Goal: Complete application form

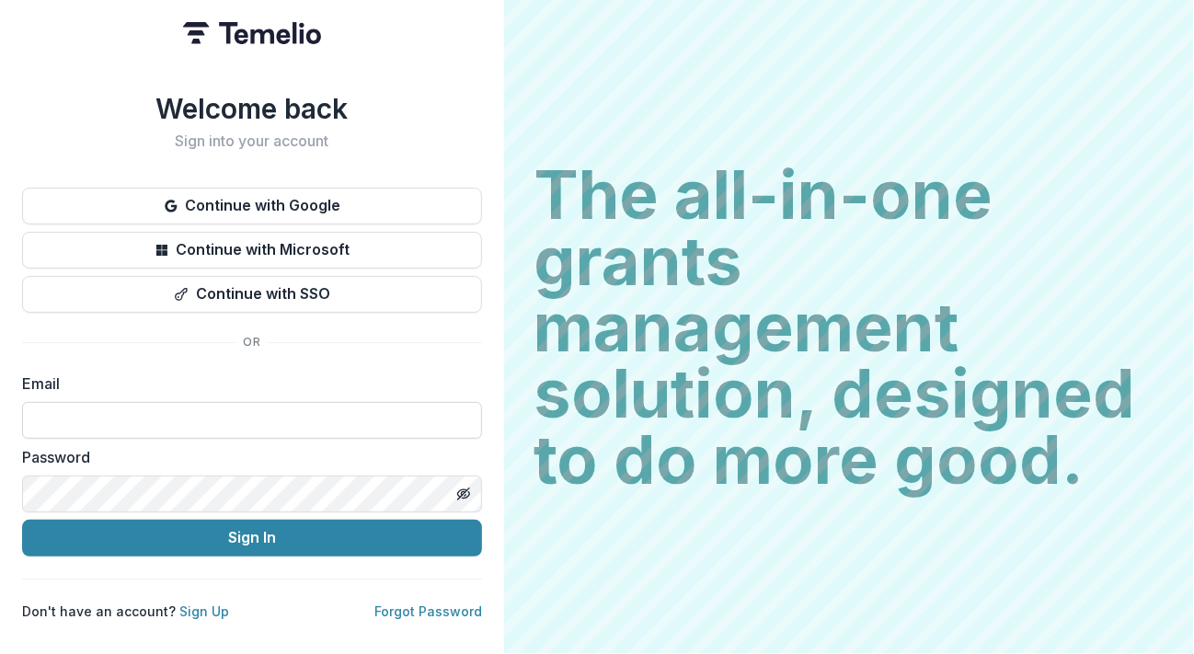
click at [75, 416] on input at bounding box center [252, 420] width 460 height 37
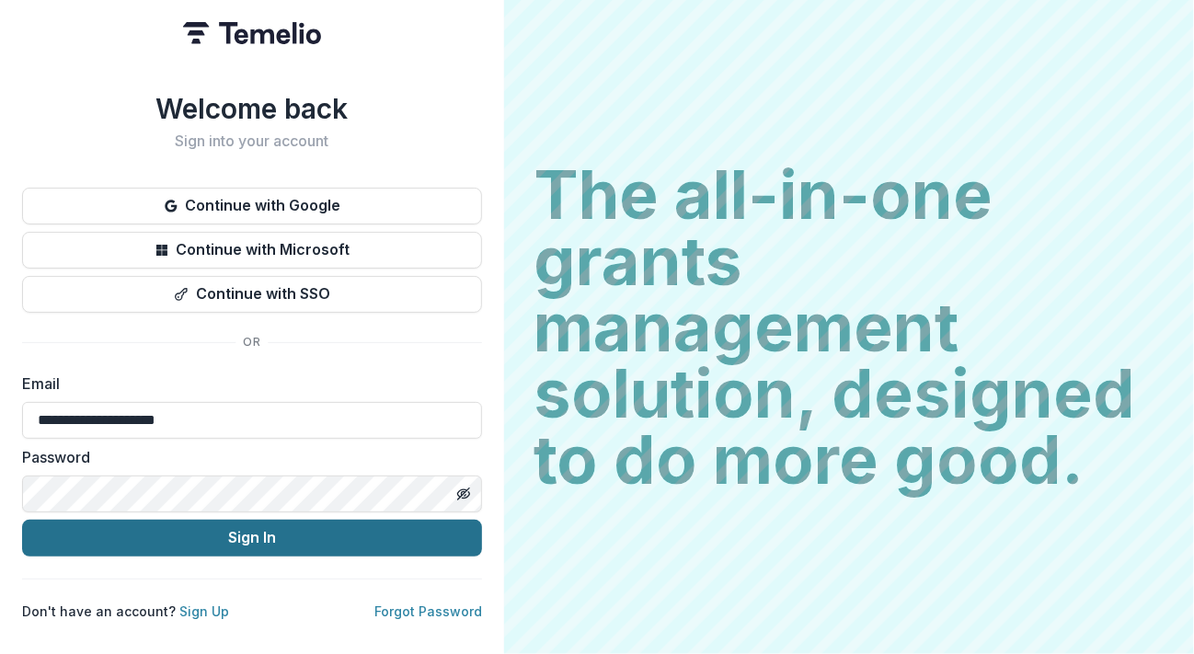
type input "**********"
click at [90, 534] on button "Sign In" at bounding box center [252, 538] width 460 height 37
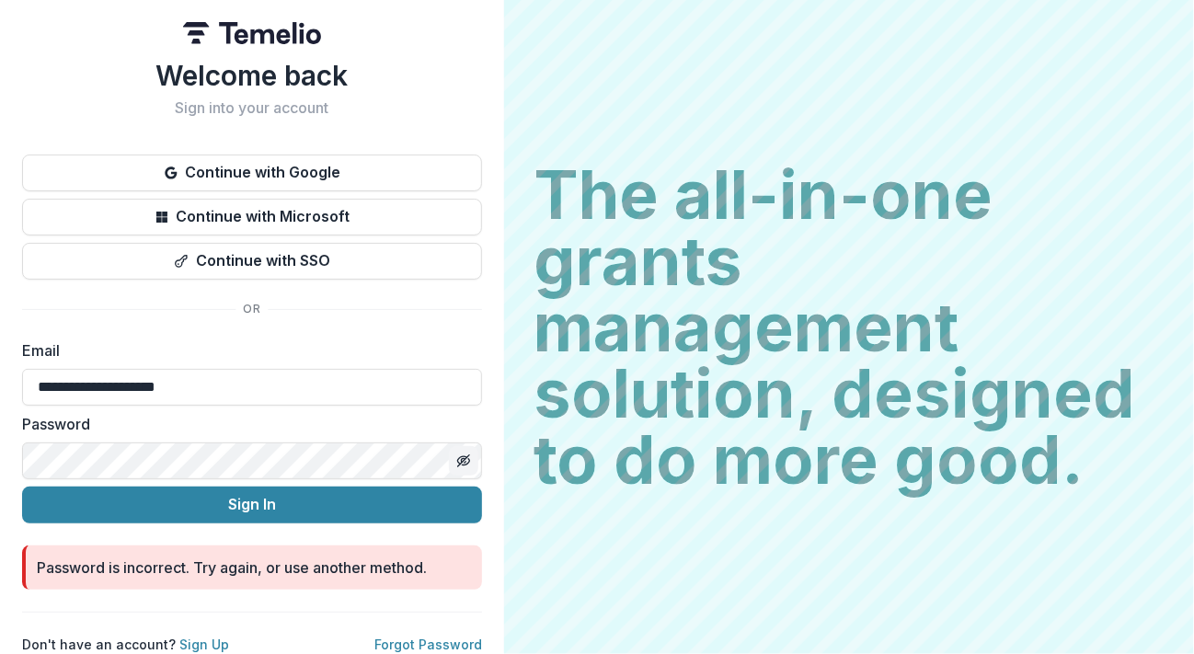
click at [456, 455] on icon "Toggle password visibility" at bounding box center [463, 461] width 15 height 15
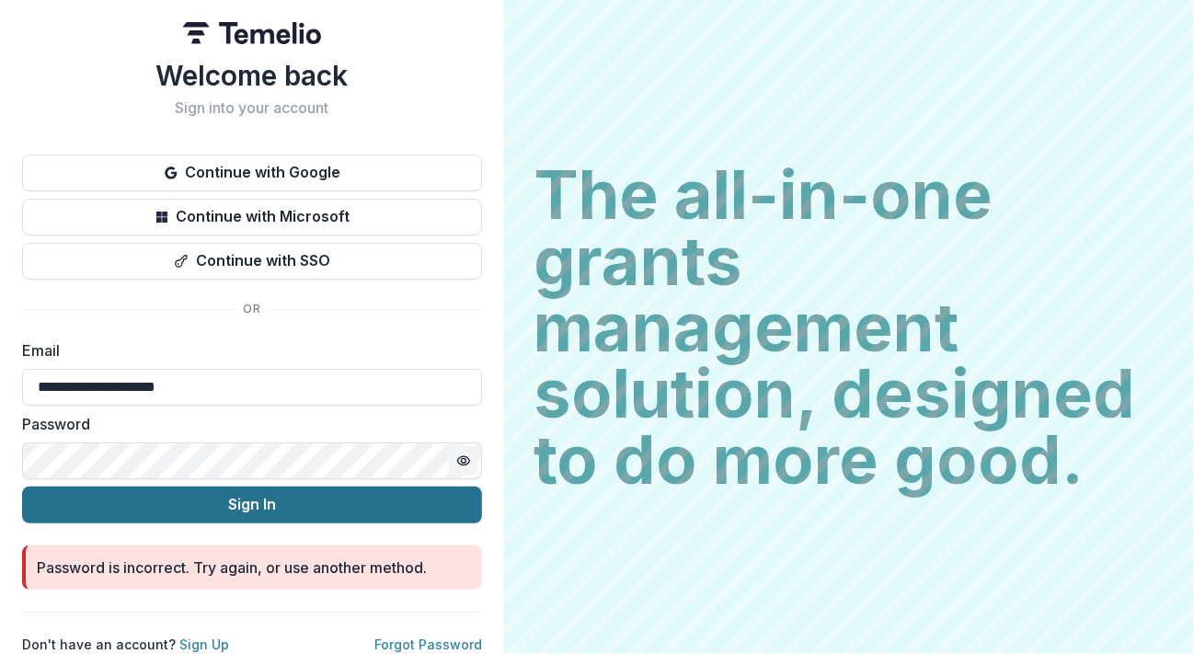
click at [169, 505] on button "Sign In" at bounding box center [252, 505] width 460 height 37
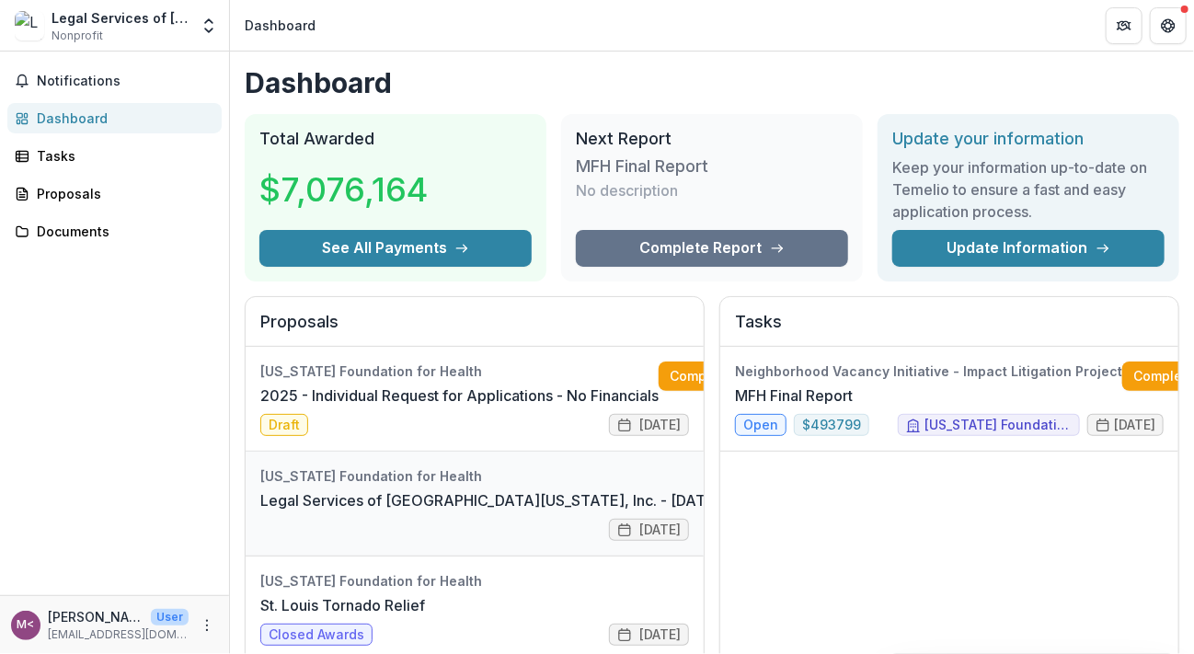
click at [339, 499] on link "Legal Services of [GEOGRAPHIC_DATA][US_STATE], Inc. - [DATE] - [DATE] Request f…" at bounding box center [622, 500] width 724 height 22
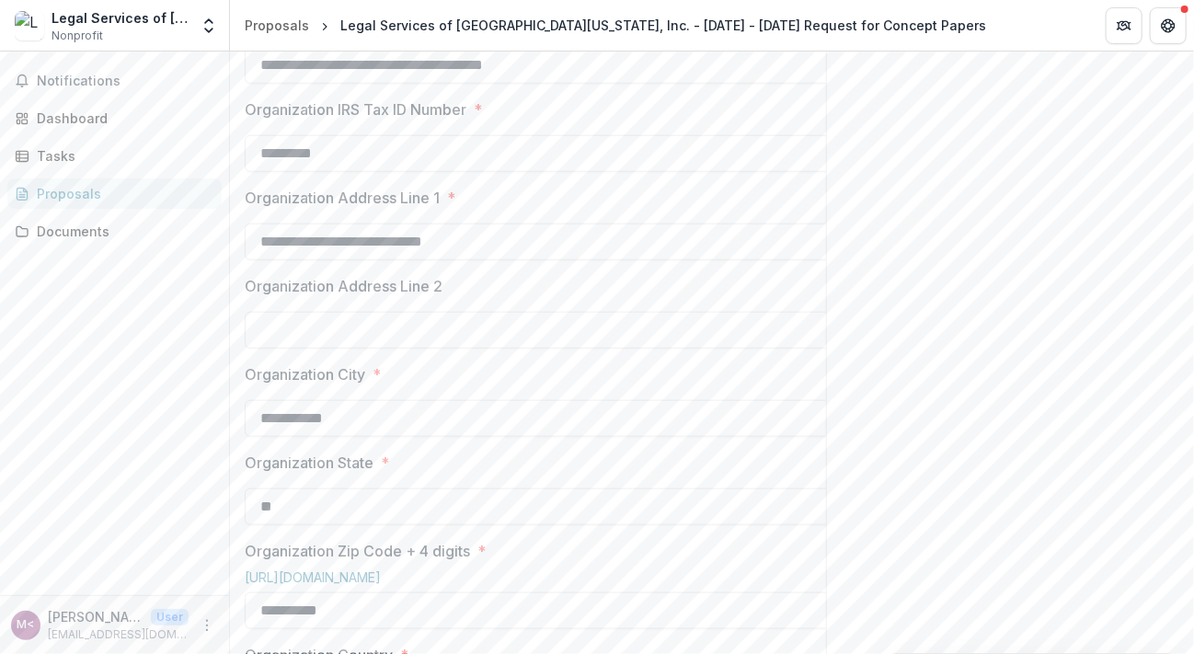
scroll to position [670, 0]
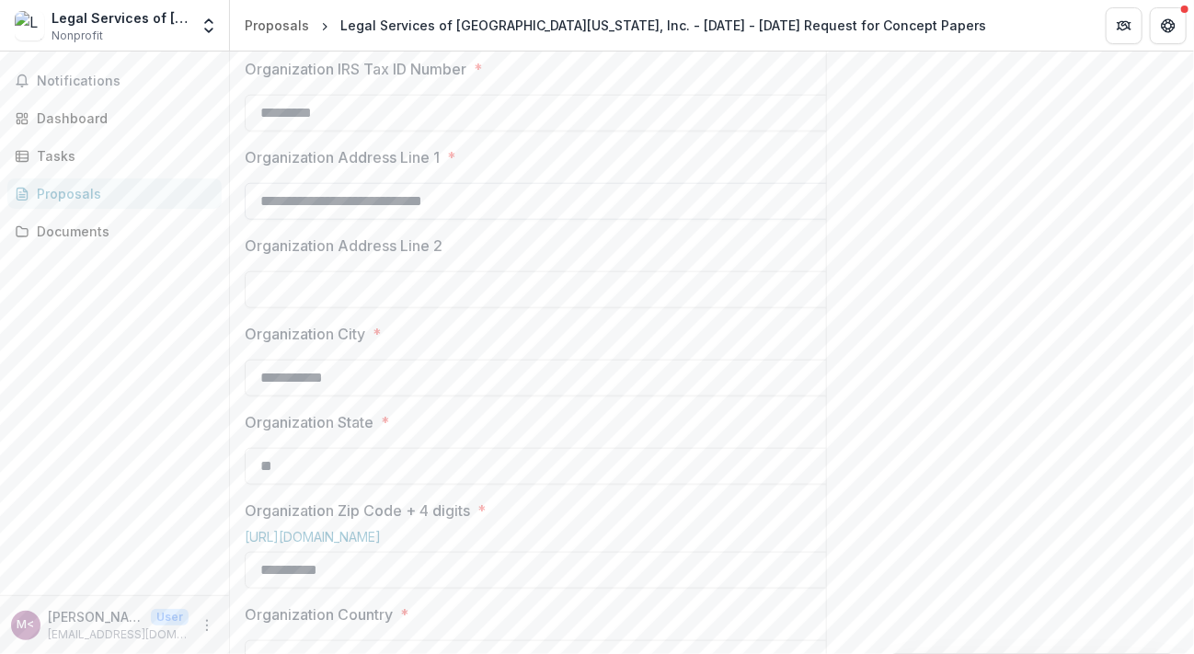
click at [477, 220] on input "**********" at bounding box center [539, 201] width 589 height 37
type input "**********"
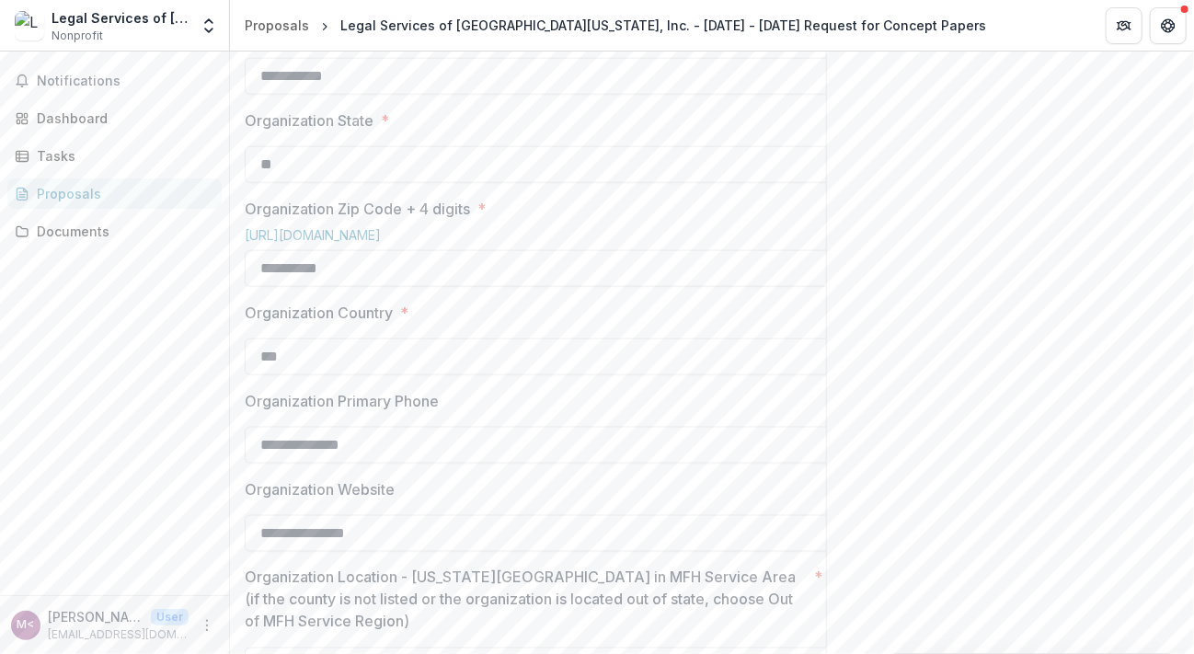
scroll to position [975, 0]
type input "**********"
click at [1117, 273] on div "Send comments or questions to [US_STATE] Foundation for Health in the box below…" at bounding box center [1010, 586] width 368 height 3020
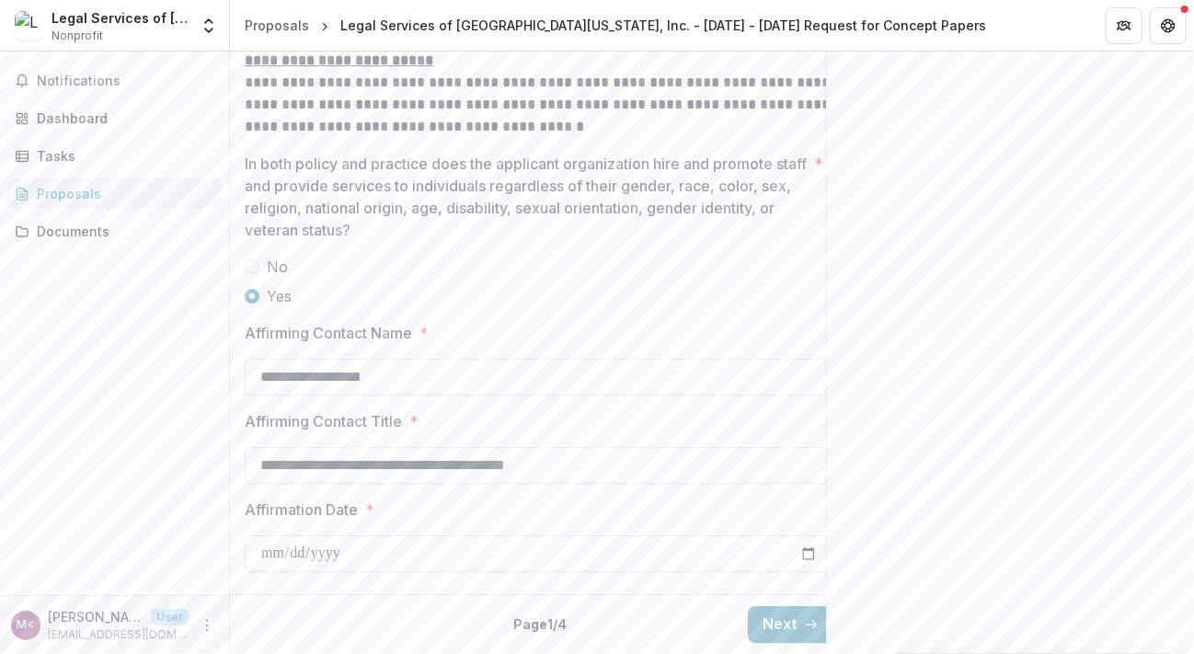
scroll to position [2586, 0]
click at [776, 606] on button "Next" at bounding box center [791, 624] width 86 height 37
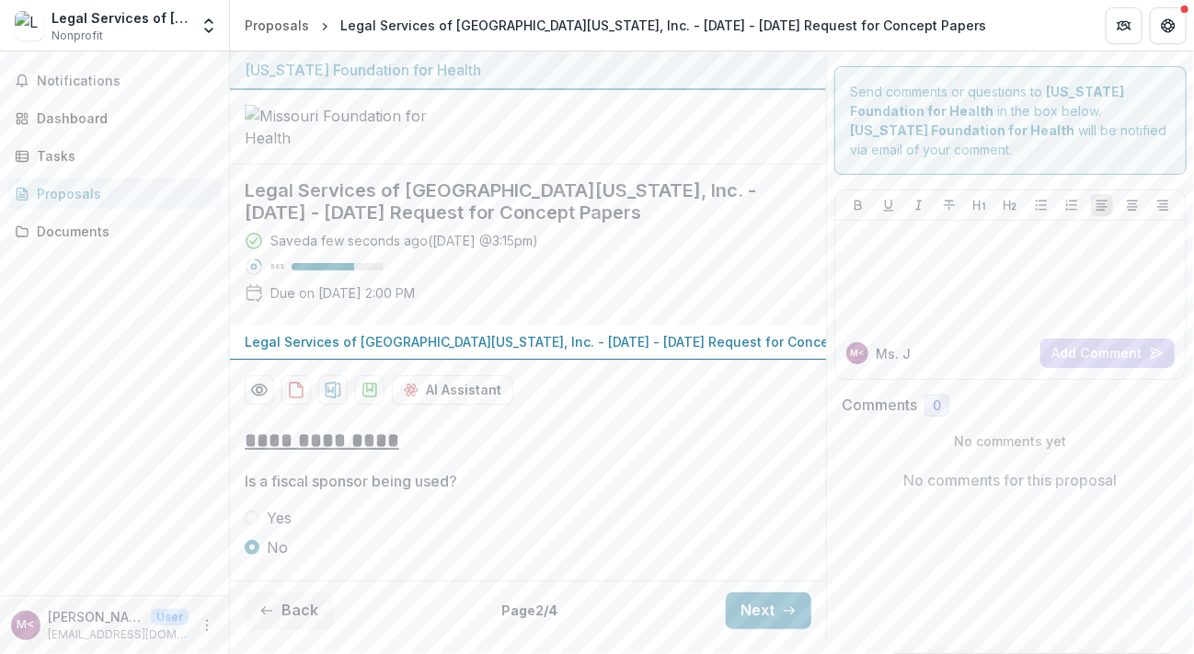
scroll to position [140, 0]
click at [734, 624] on button "Next" at bounding box center [769, 610] width 86 height 37
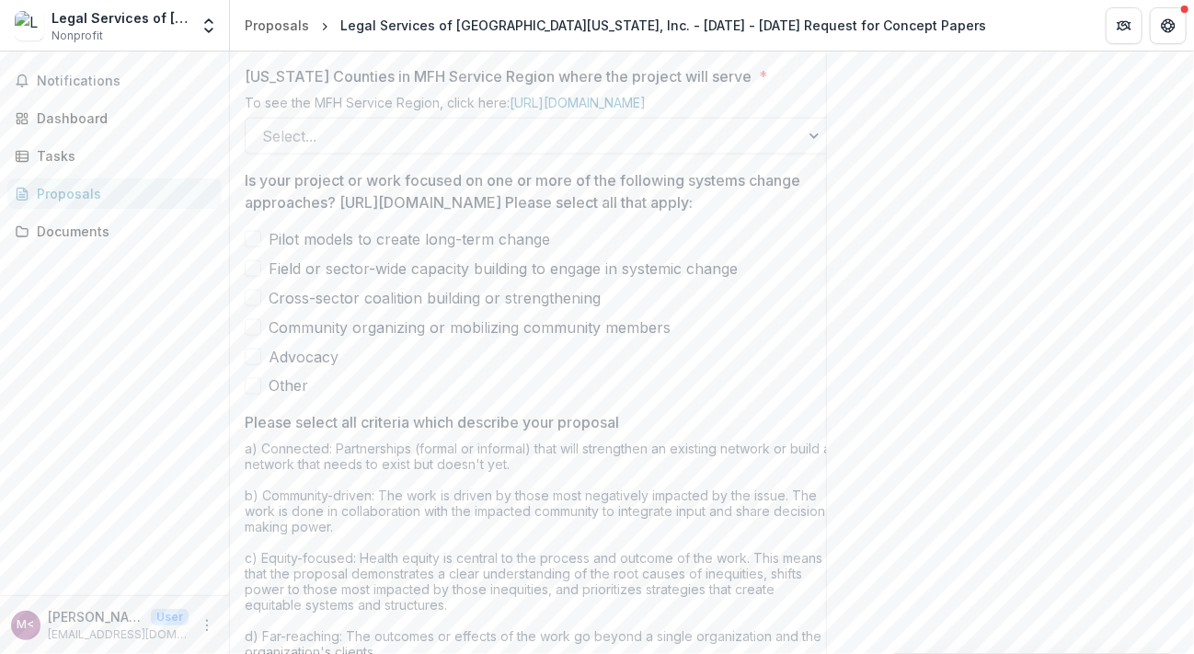
scroll to position [1158, 0]
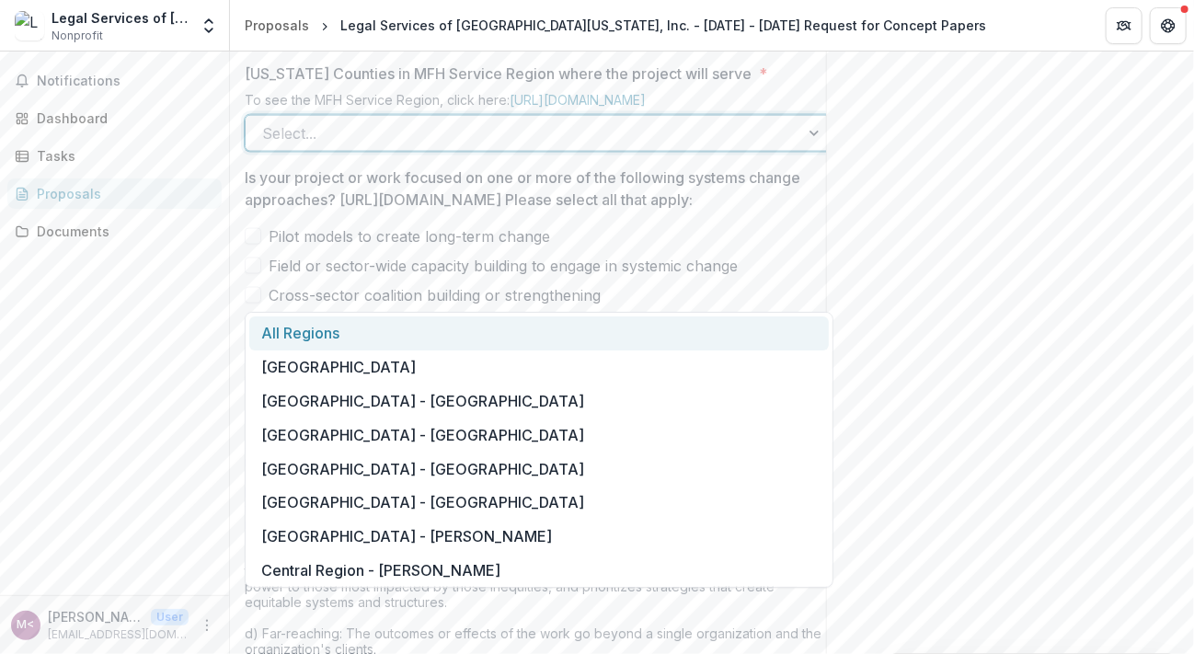
click at [559, 146] on div at bounding box center [522, 134] width 521 height 26
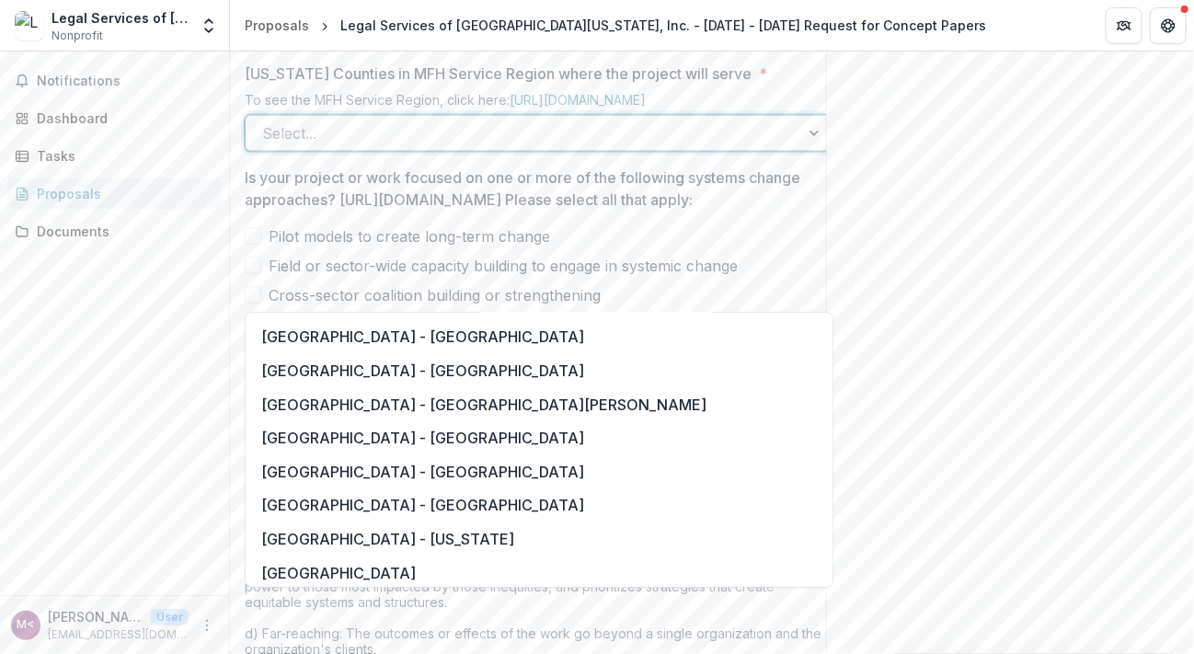
scroll to position [1465, 0]
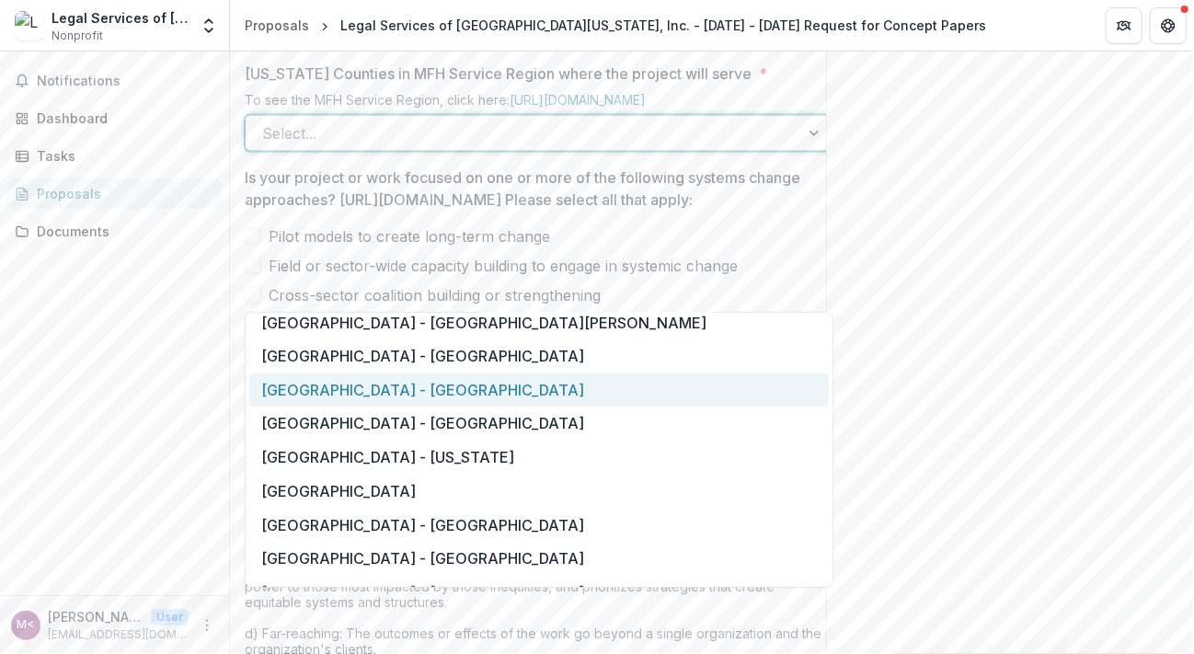
click at [522, 383] on div "[GEOGRAPHIC_DATA] - [GEOGRAPHIC_DATA]" at bounding box center [539, 390] width 580 height 34
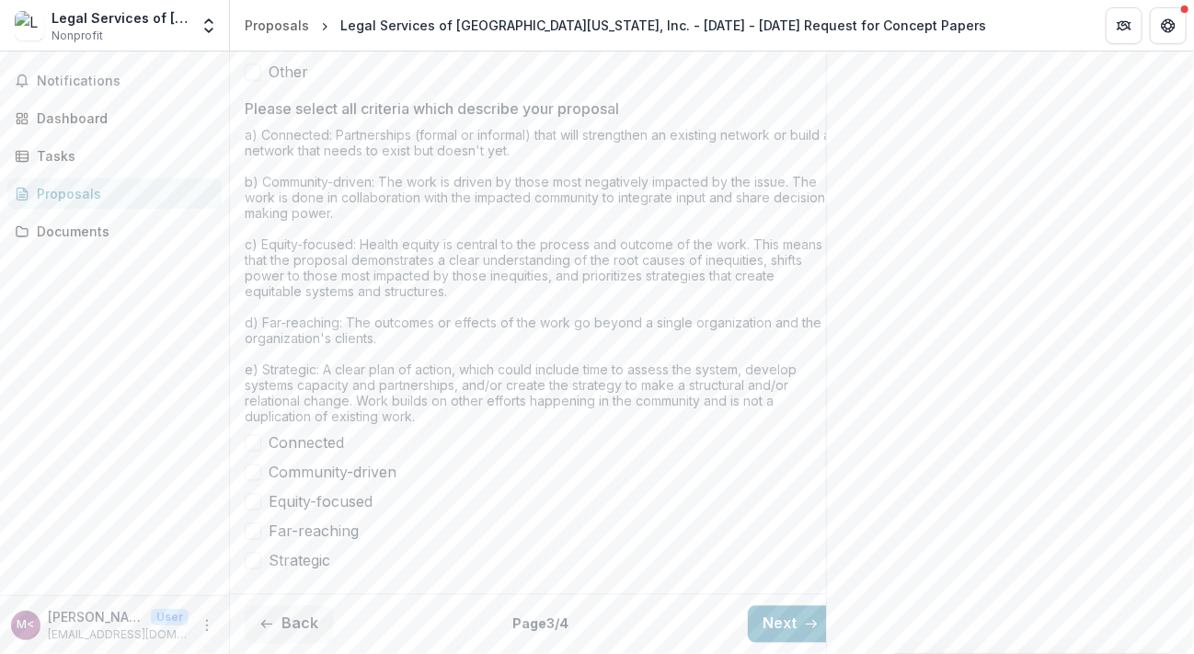
scroll to position [1656, 0]
click at [784, 609] on button "Next" at bounding box center [791, 624] width 86 height 37
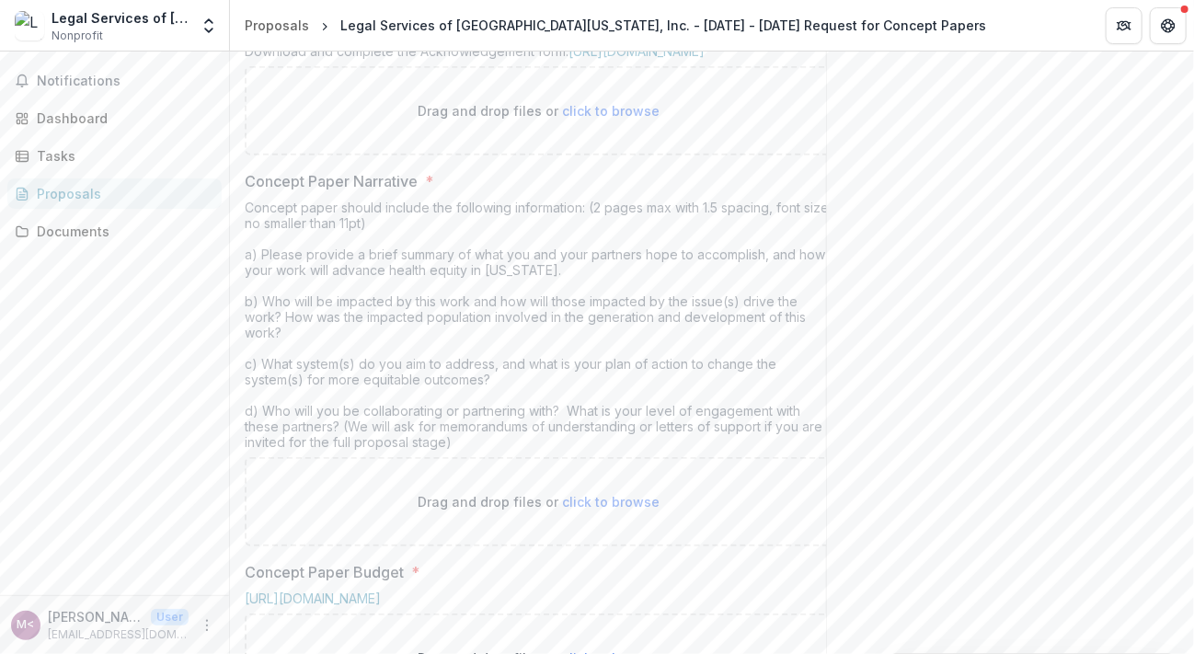
scroll to position [427, 0]
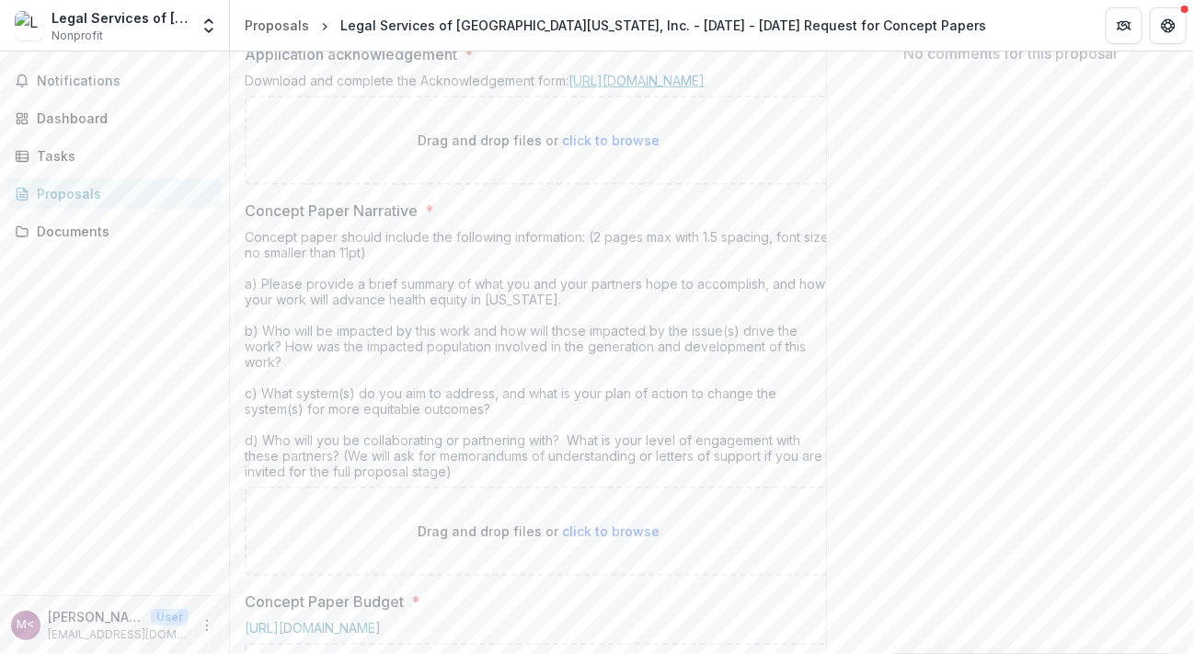
click at [666, 88] on link "[URL][DOMAIN_NAME]" at bounding box center [636, 81] width 136 height 16
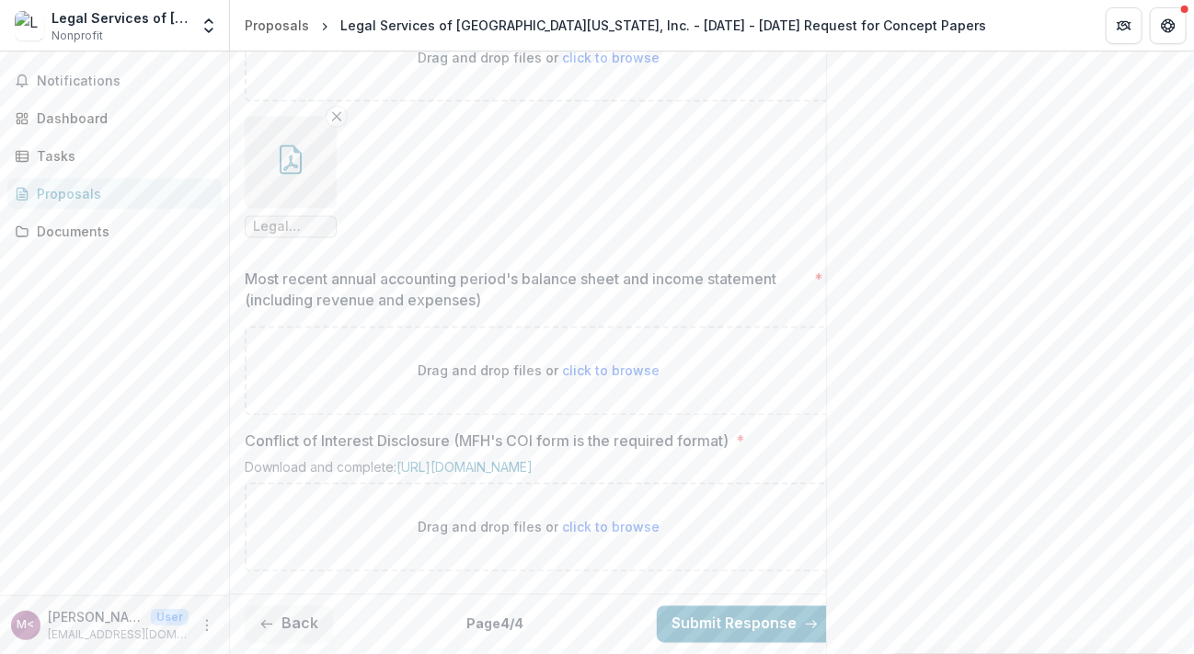
scroll to position [1430, 0]
click at [533, 460] on link "[URL][DOMAIN_NAME]" at bounding box center [464, 468] width 136 height 16
click at [574, 520] on span "click to browse" at bounding box center [612, 528] width 98 height 16
type input "**********"
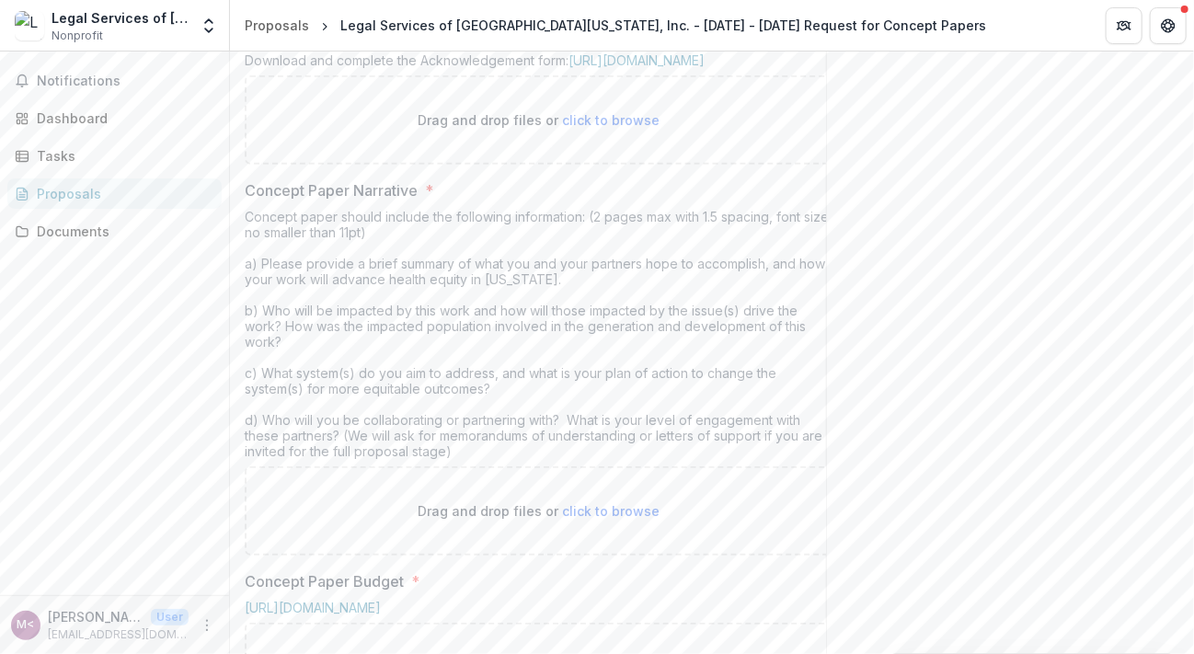
scroll to position [444, 0]
click at [595, 131] on span "click to browse" at bounding box center [612, 123] width 98 height 16
type input "**********"
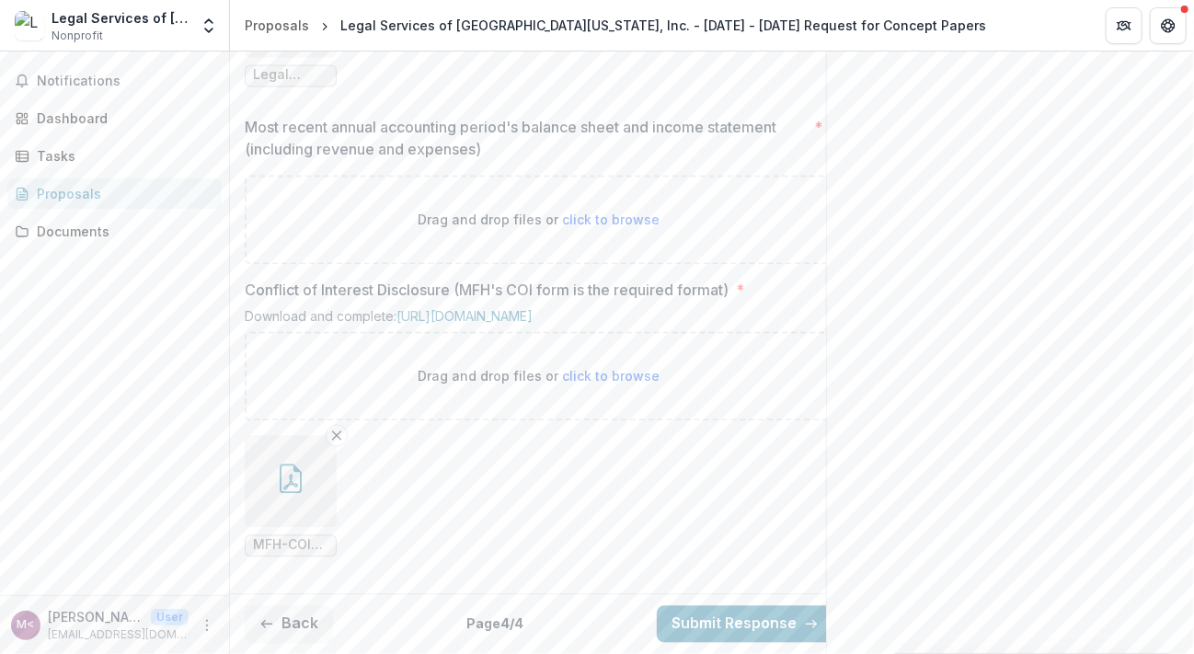
scroll to position [1735, 0]
click at [276, 608] on button "Back" at bounding box center [289, 624] width 88 height 37
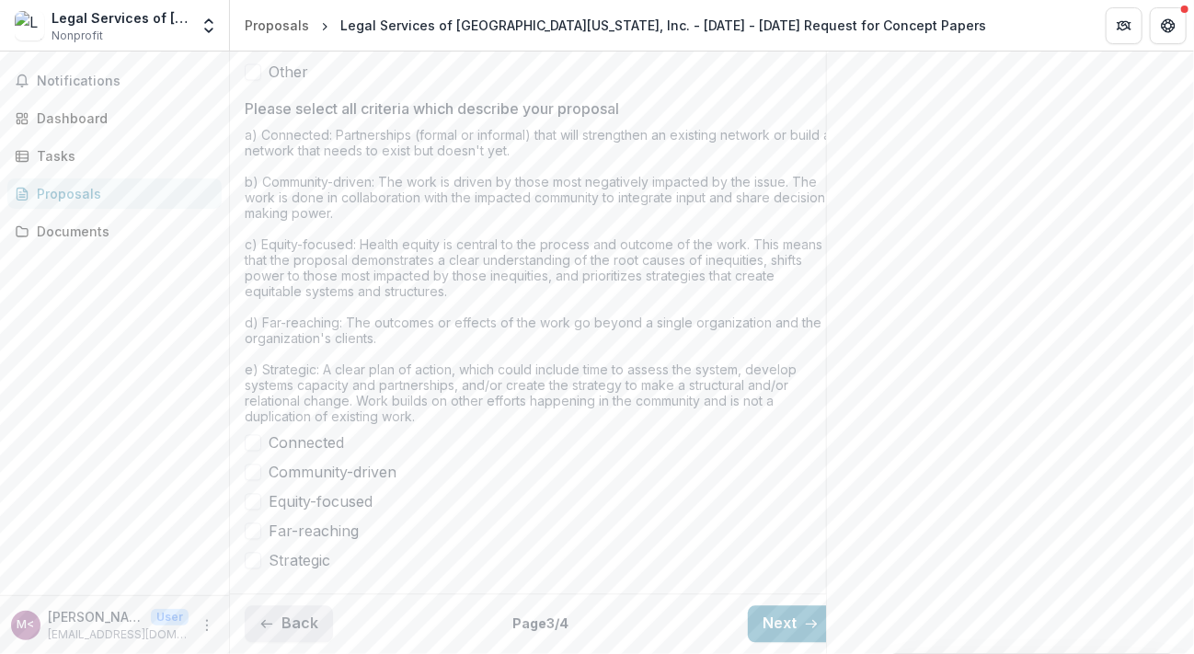
scroll to position [1655, 0]
click at [276, 608] on button "Back" at bounding box center [289, 624] width 88 height 37
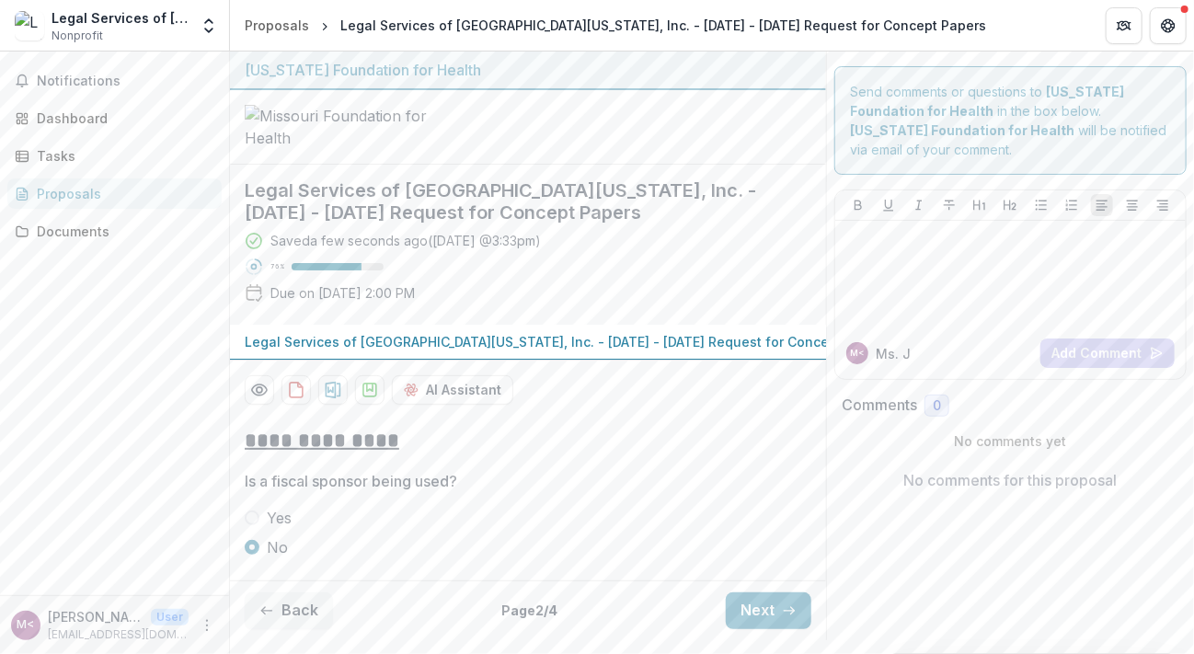
scroll to position [140, 0]
click at [294, 621] on button "Back" at bounding box center [289, 610] width 88 height 37
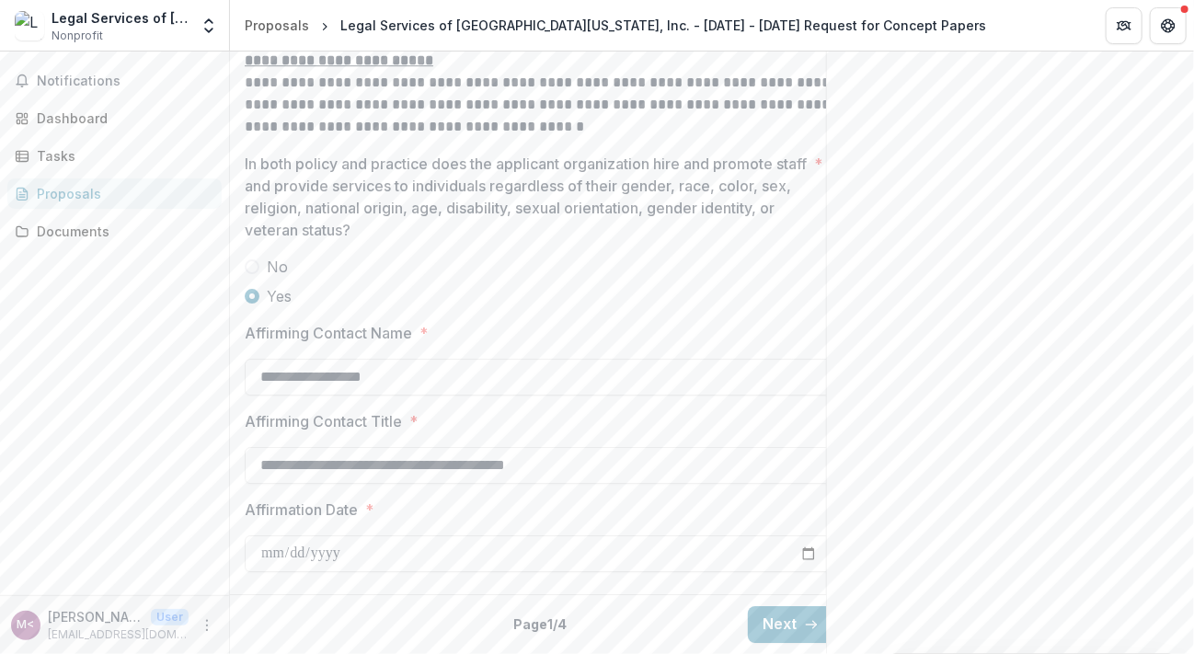
scroll to position [2586, 0]
click at [794, 618] on button "Next" at bounding box center [791, 624] width 86 height 37
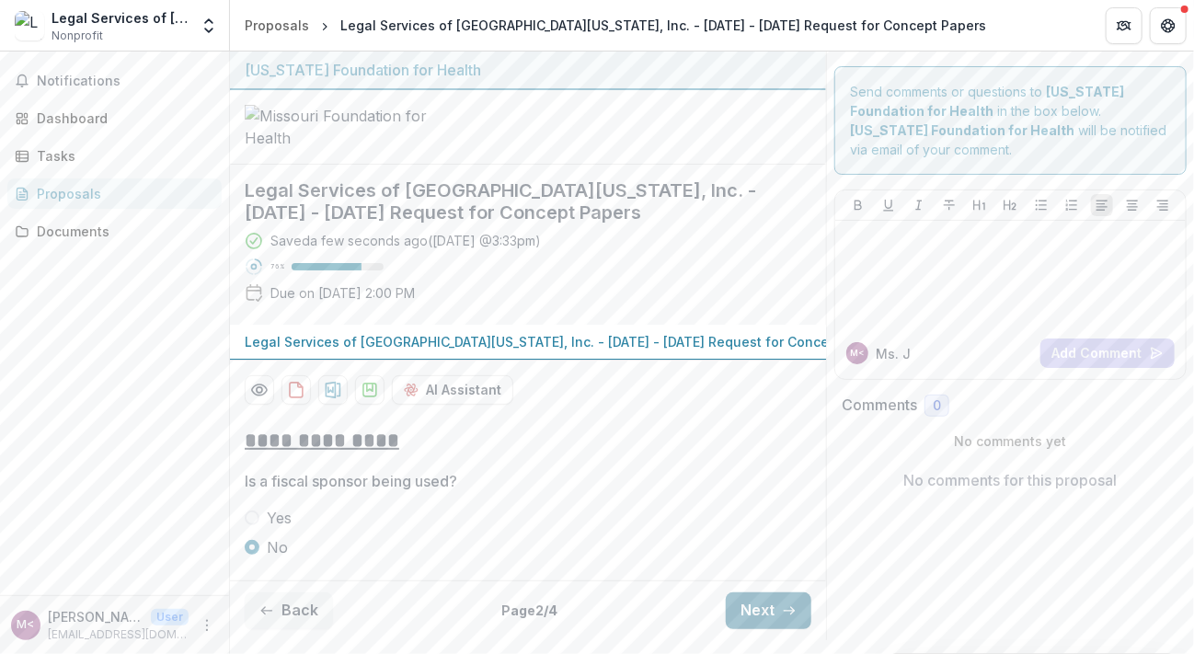
scroll to position [110, 0]
click at [743, 629] on button "Next" at bounding box center [769, 610] width 86 height 37
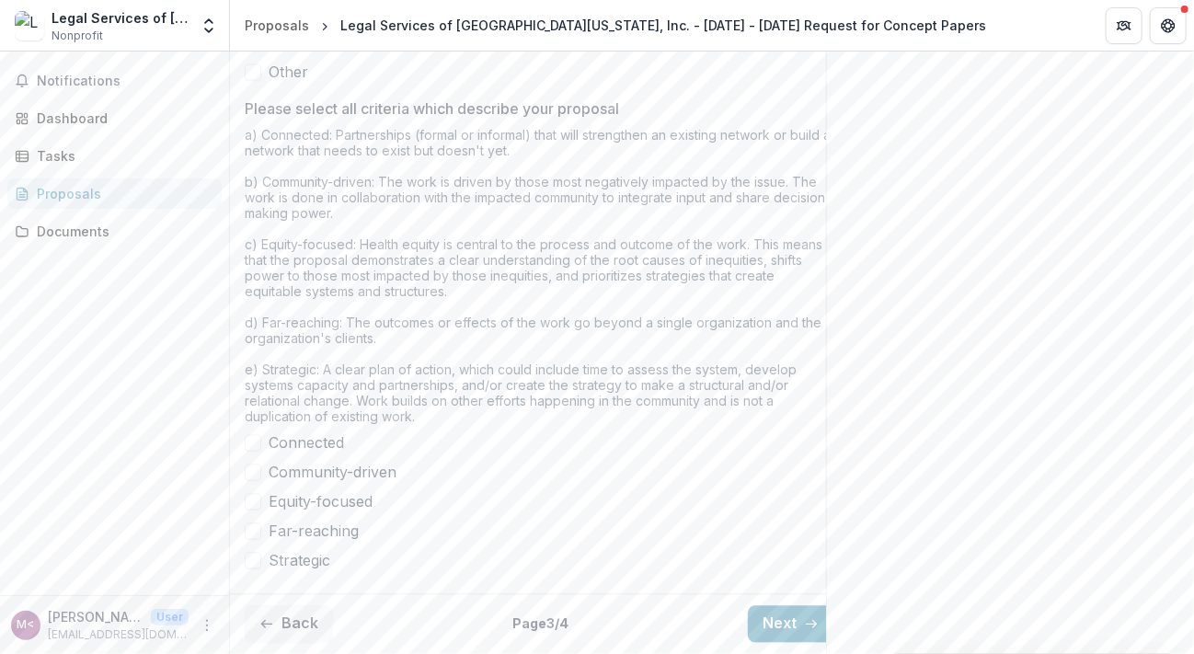
scroll to position [1656, 0]
click at [779, 614] on button "Next" at bounding box center [791, 624] width 86 height 37
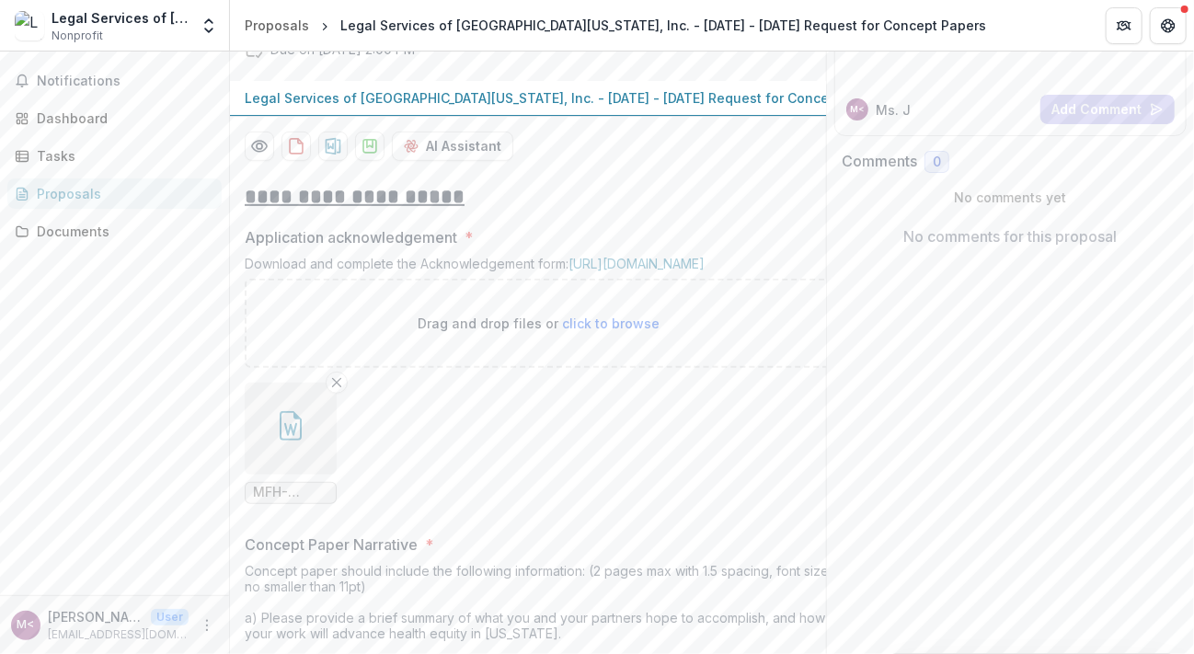
scroll to position [0, 0]
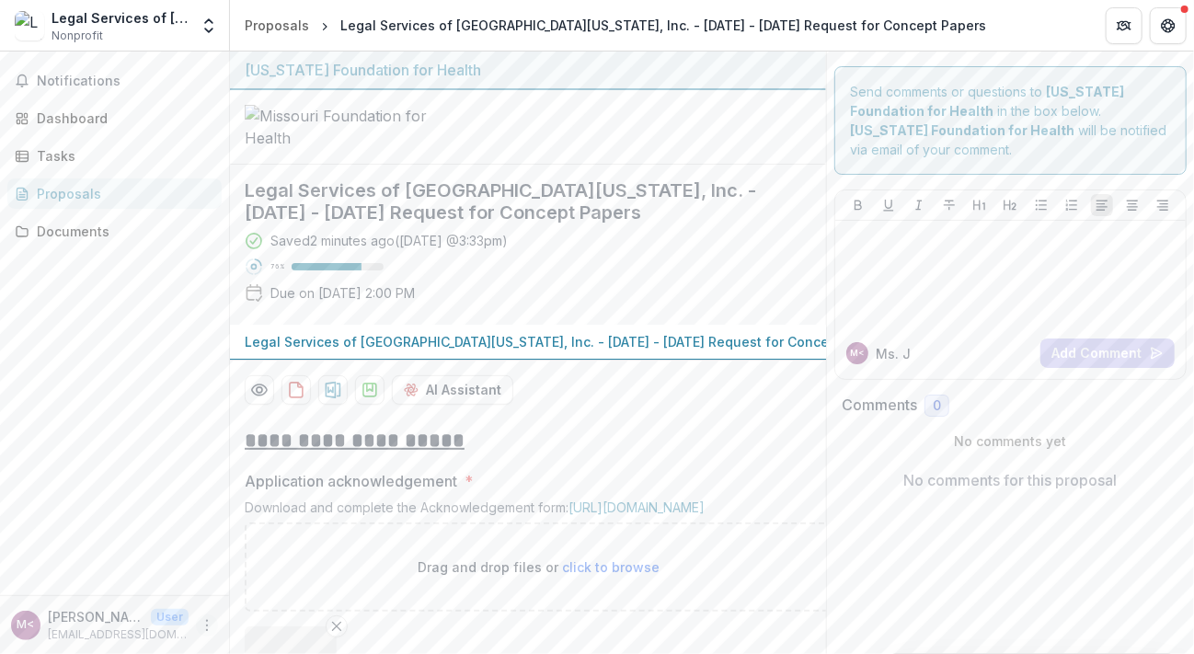
click at [208, 620] on icon "More" at bounding box center [207, 625] width 15 height 15
click at [287, 618] on button "Logout" at bounding box center [328, 617] width 197 height 30
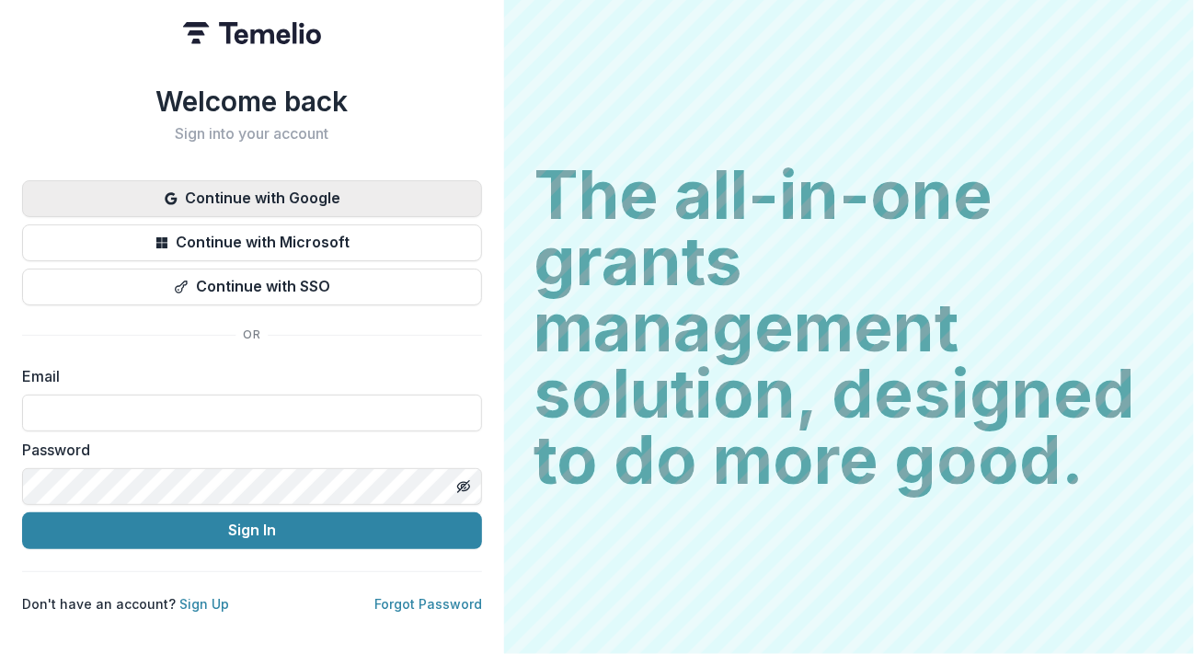
click at [291, 187] on button "Continue with Google" at bounding box center [252, 198] width 460 height 37
